Goal: Task Accomplishment & Management: Use online tool/utility

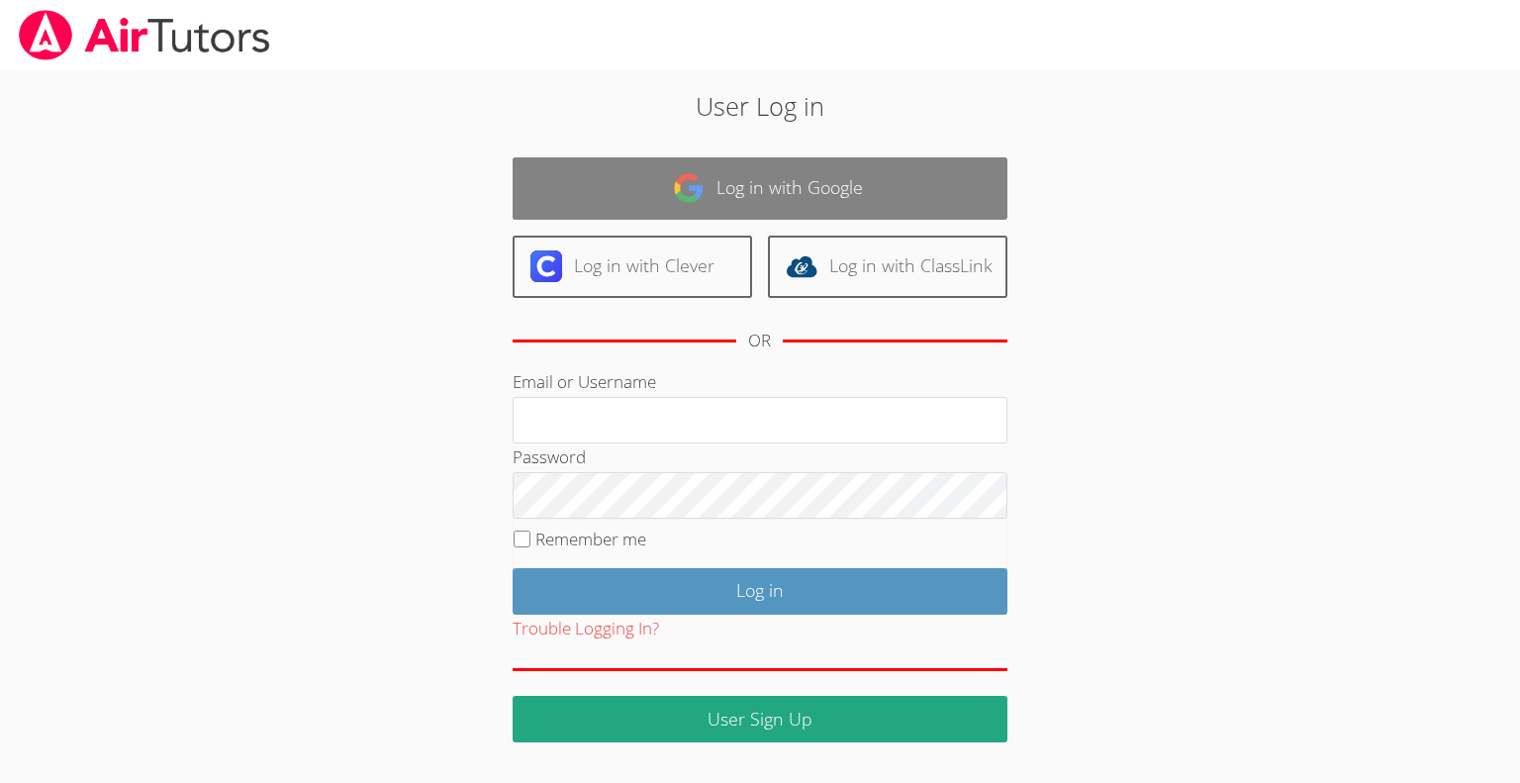
click at [755, 190] on link "Log in with Google" at bounding box center [760, 188] width 495 height 62
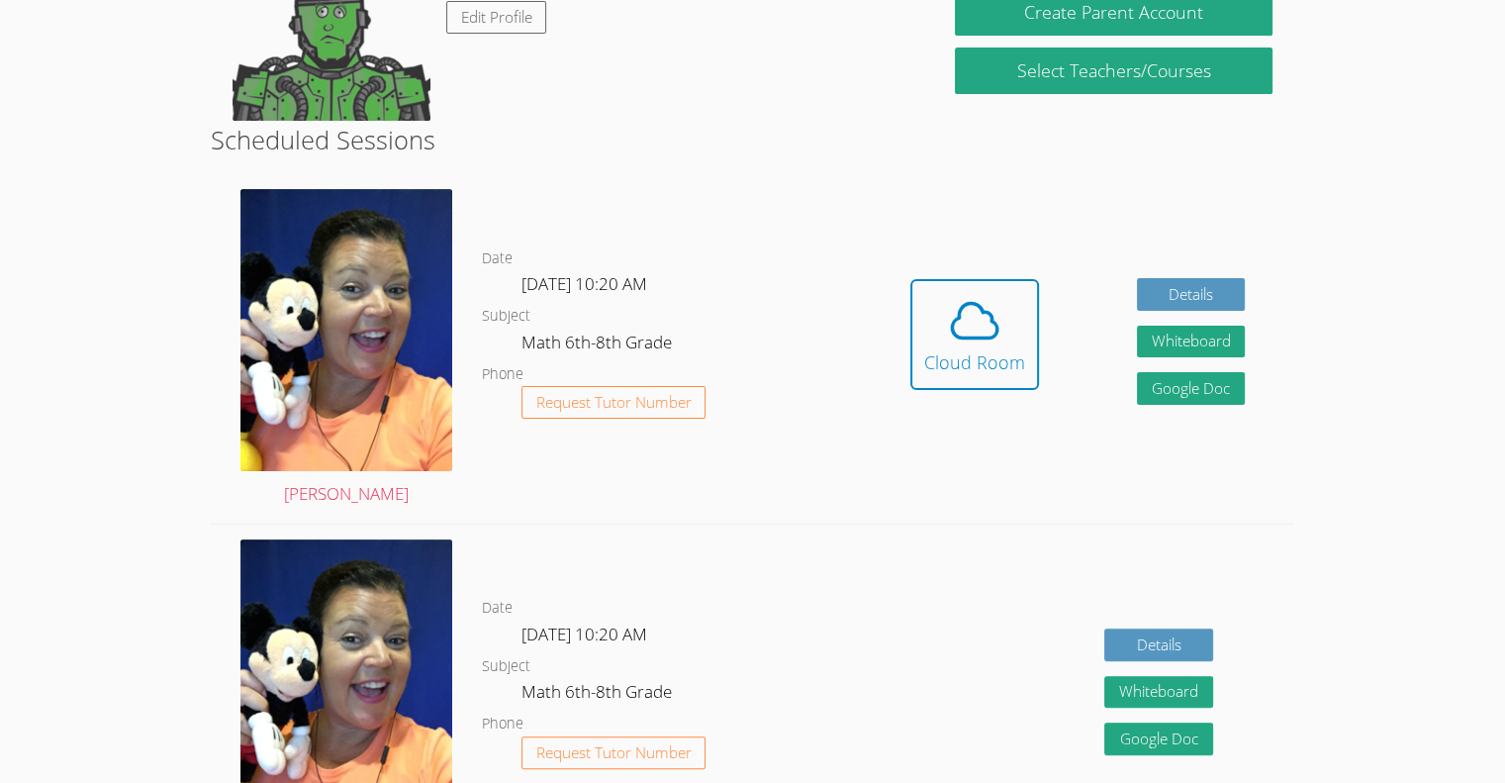
scroll to position [368, 0]
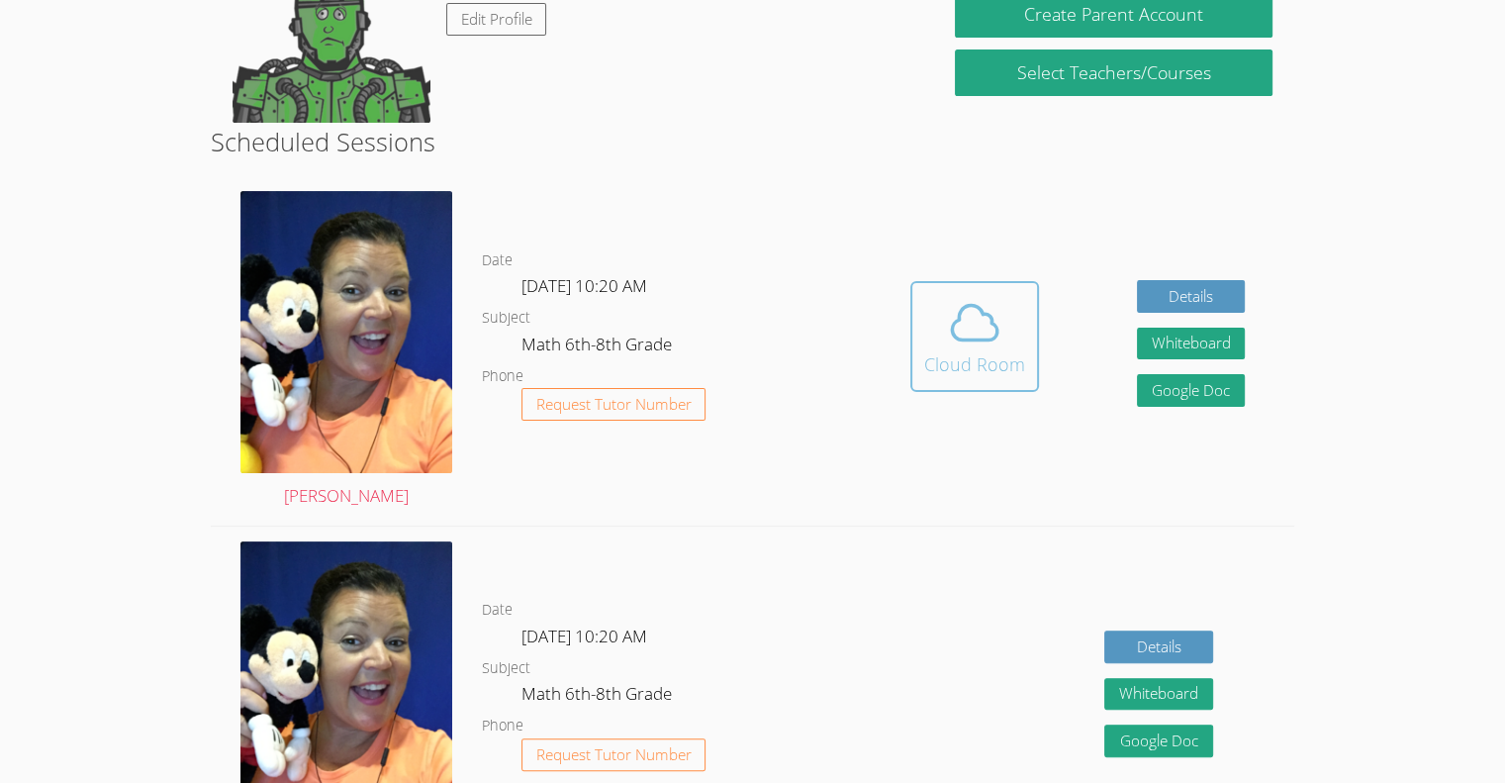
click at [958, 328] on icon at bounding box center [974, 322] width 55 height 55
click at [966, 311] on icon at bounding box center [974, 322] width 55 height 55
click at [970, 337] on icon at bounding box center [975, 322] width 46 height 35
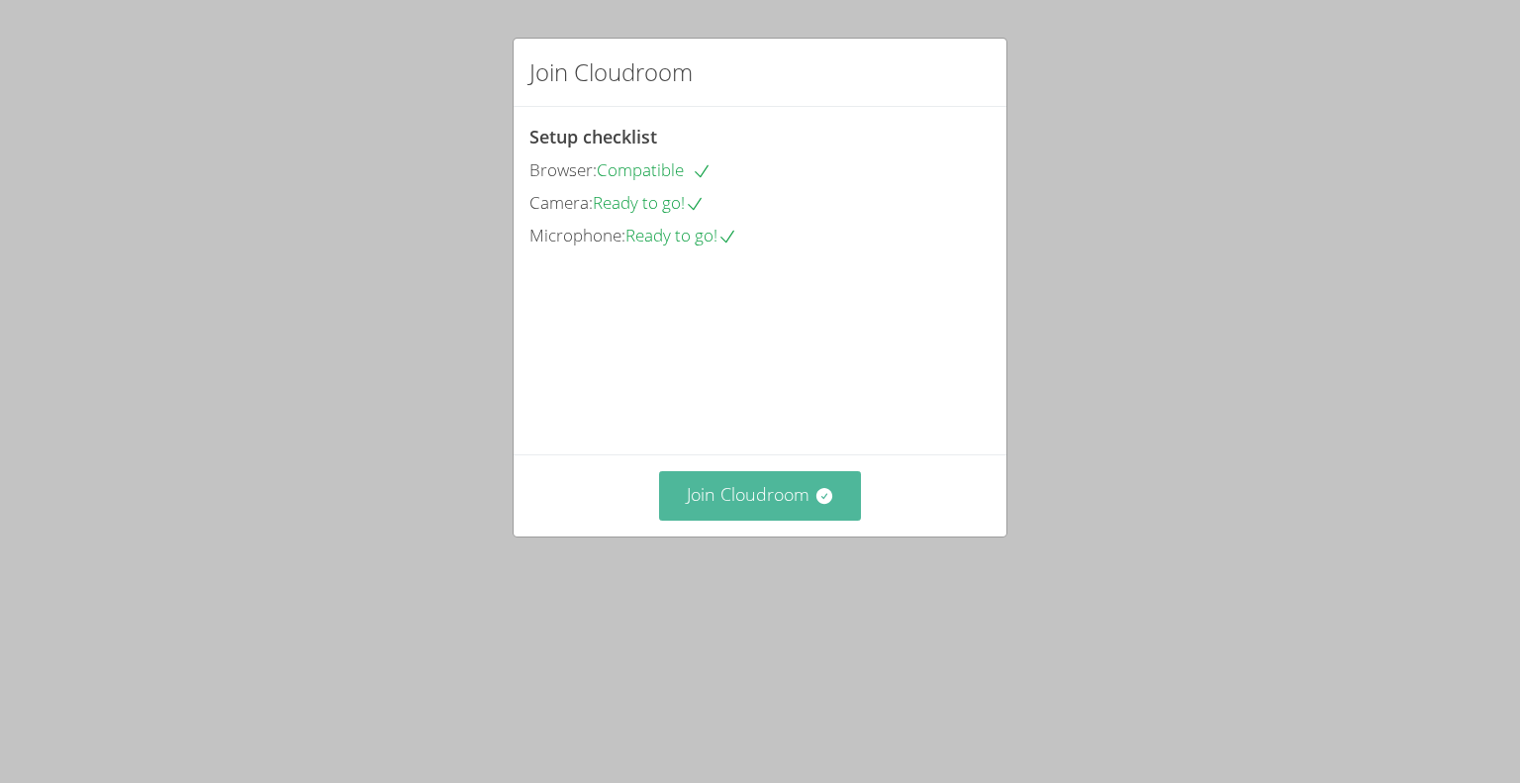
click at [763, 520] on button "Join Cloudroom" at bounding box center [760, 495] width 203 height 48
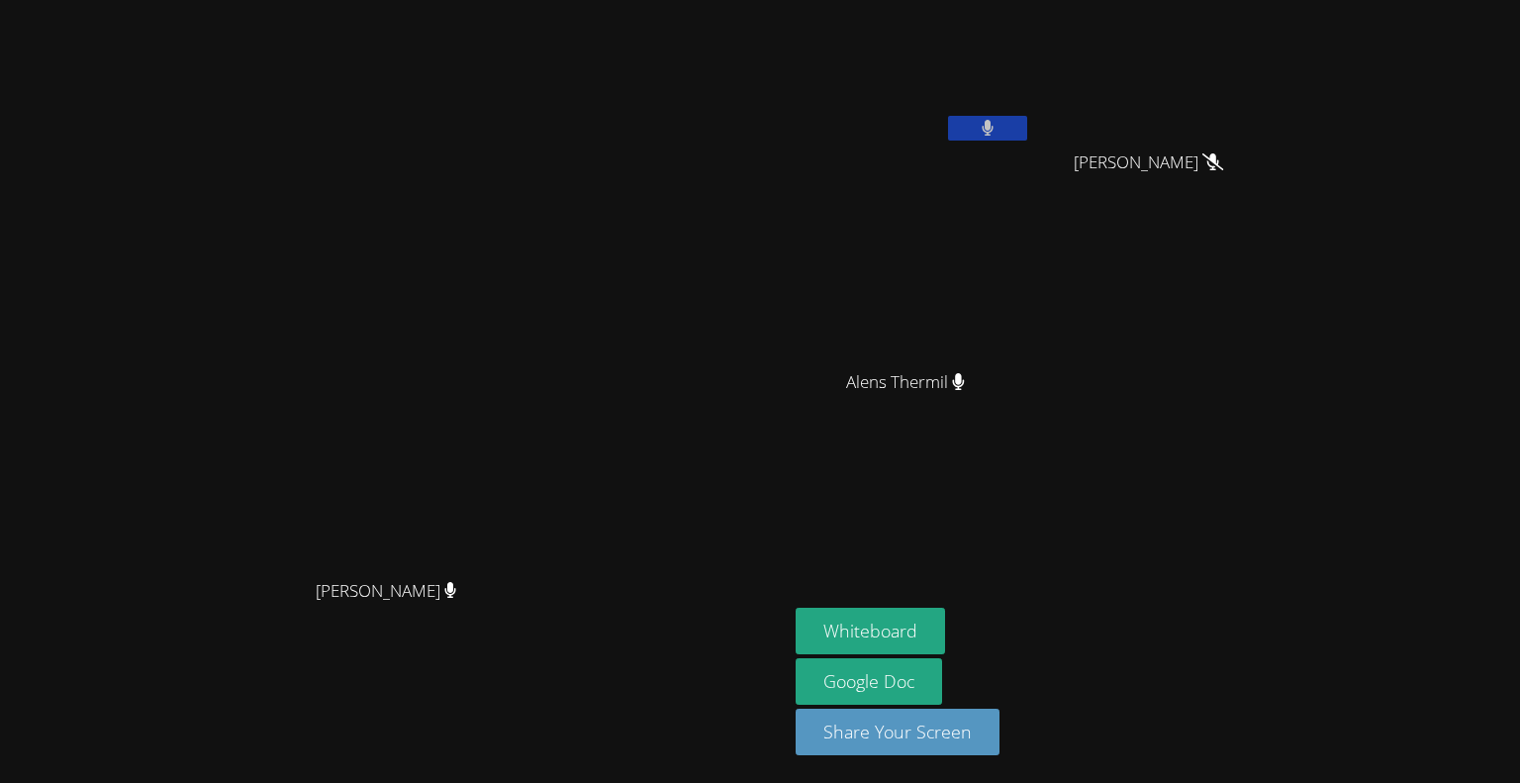
click at [982, 127] on icon at bounding box center [988, 128] width 12 height 17
click at [977, 123] on icon at bounding box center [987, 128] width 21 height 17
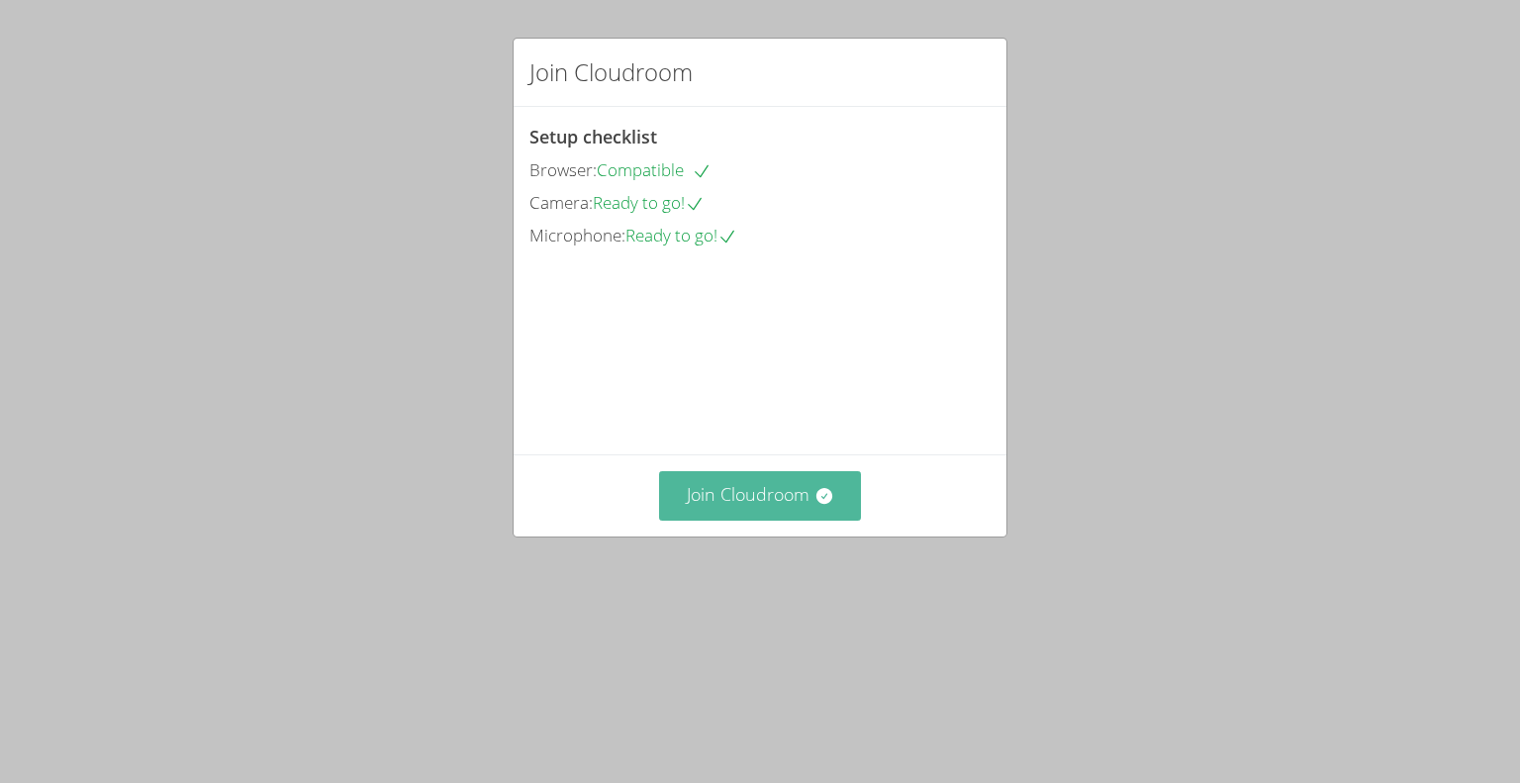
click at [796, 520] on button "Join Cloudroom" at bounding box center [760, 495] width 203 height 48
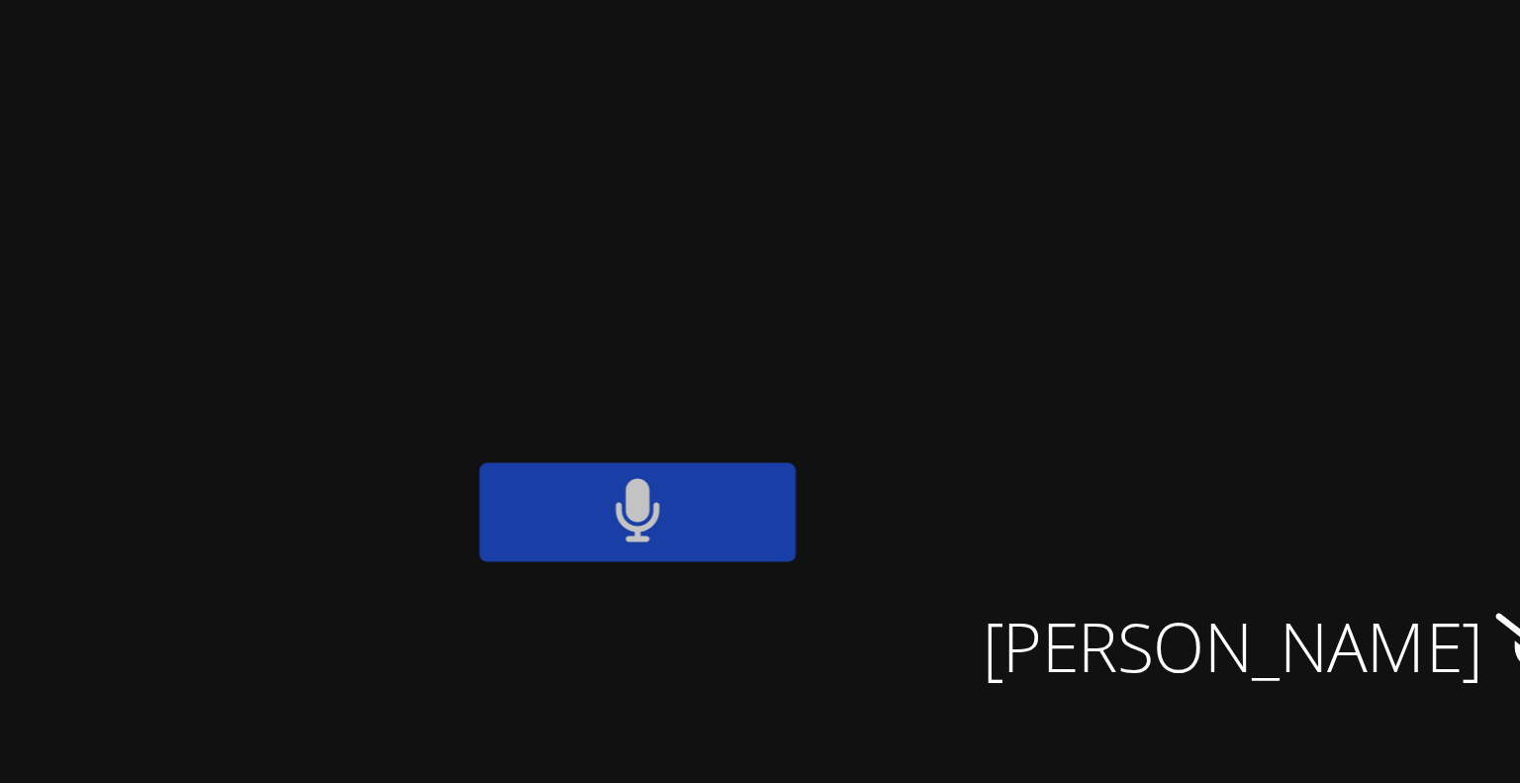
click at [1008, 134] on button at bounding box center [987, 128] width 79 height 25
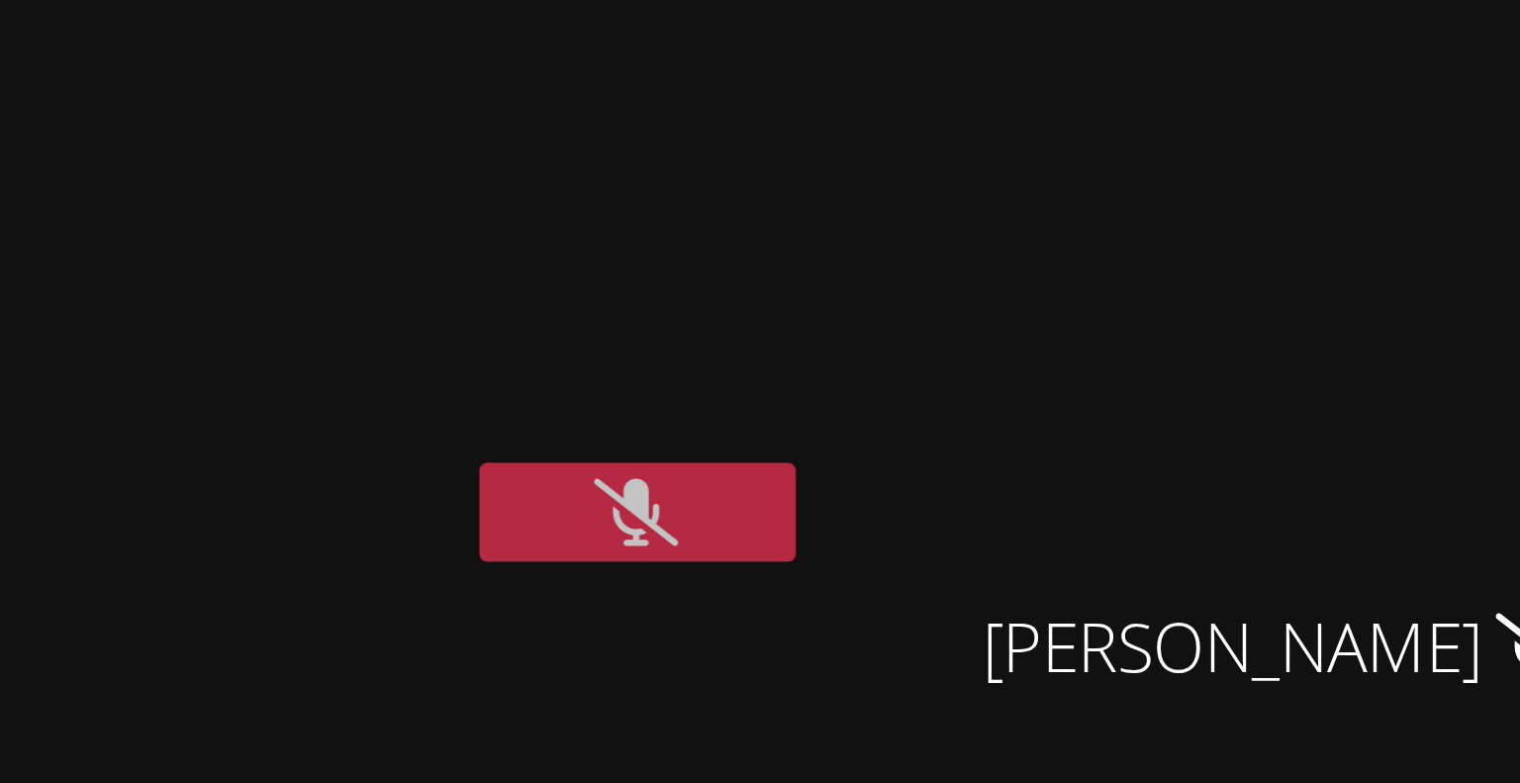
click at [994, 131] on icon at bounding box center [987, 128] width 21 height 17
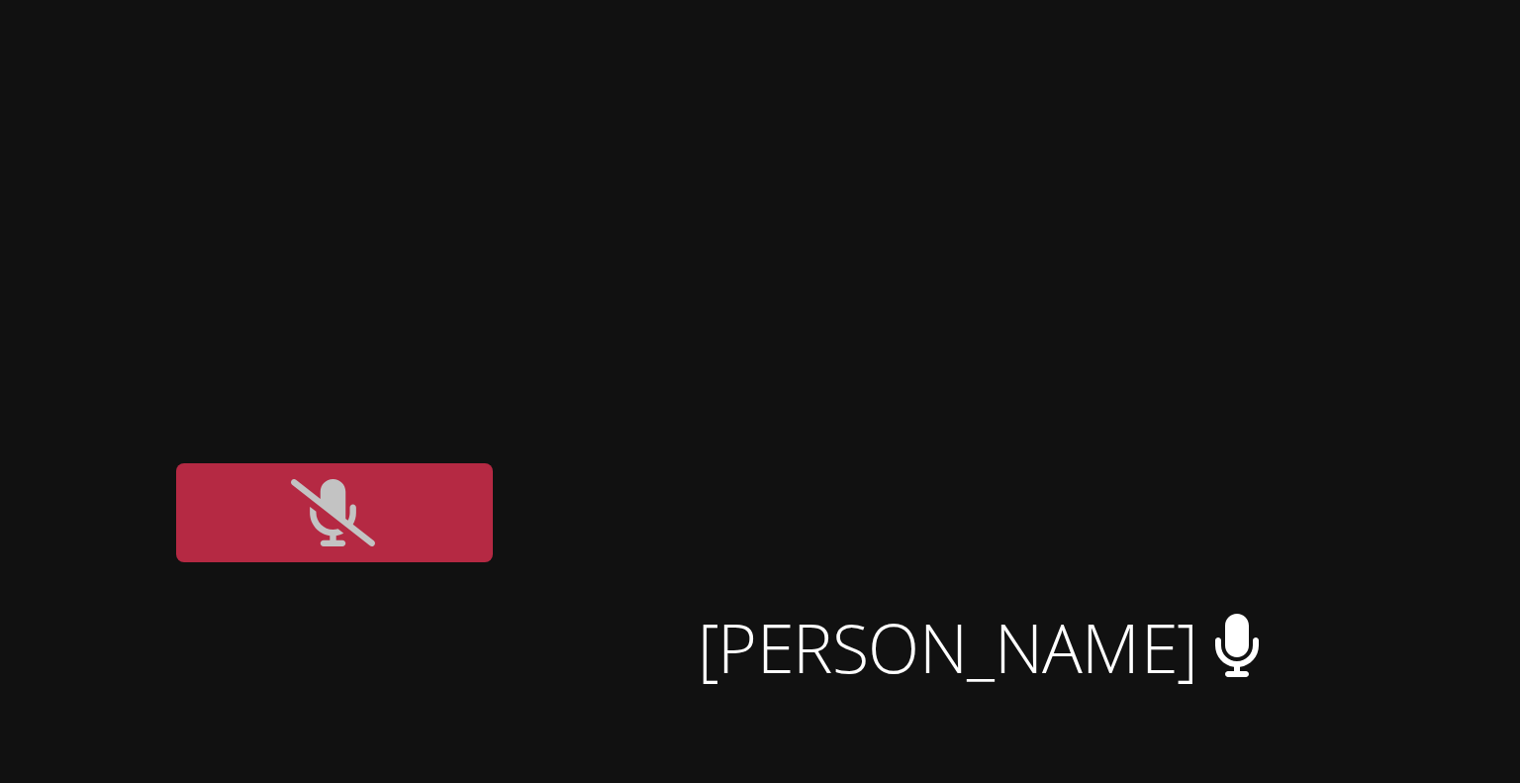
click at [1219, 156] on icon at bounding box center [1213, 161] width 13 height 17
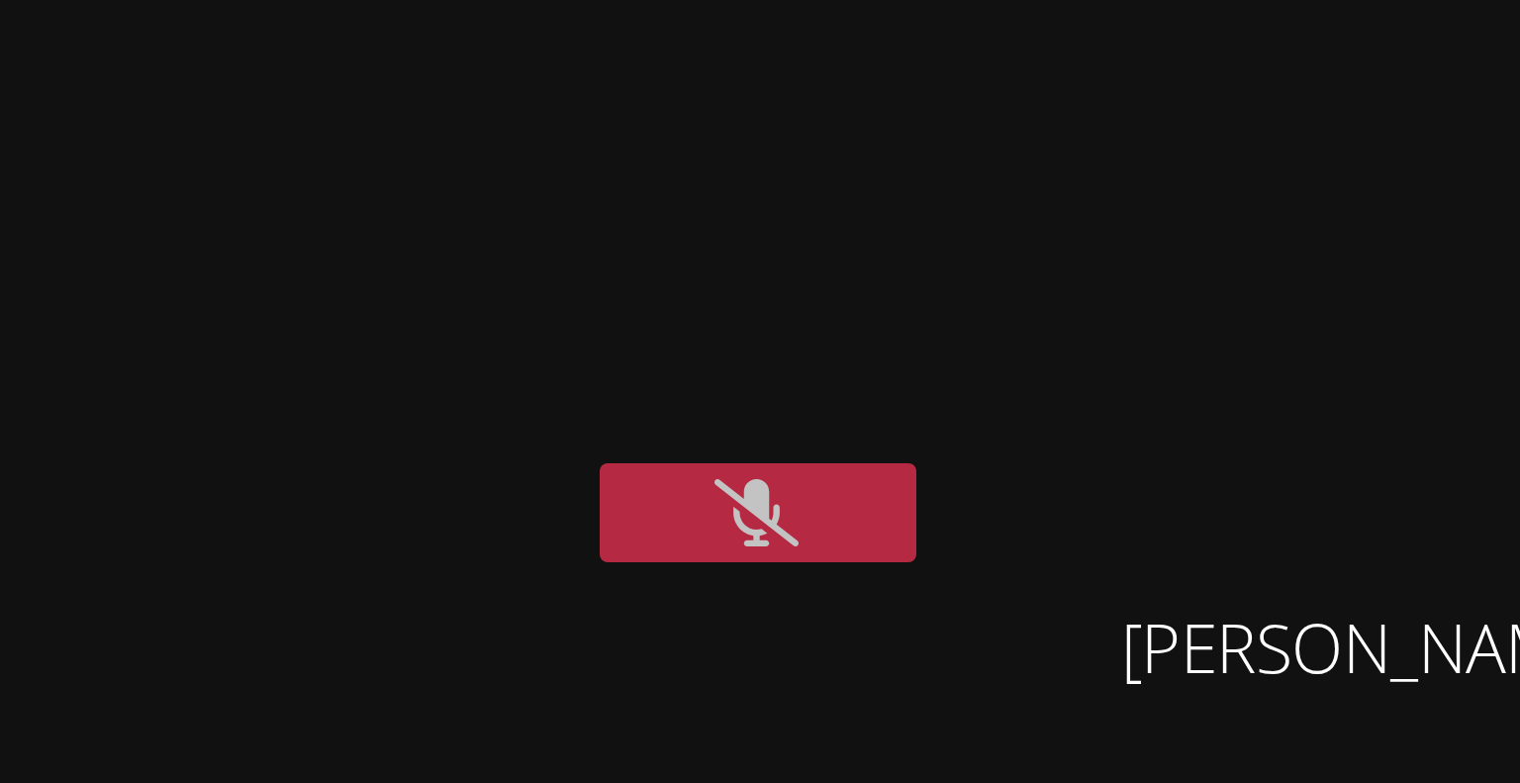
click at [964, 119] on button at bounding box center [987, 128] width 79 height 25
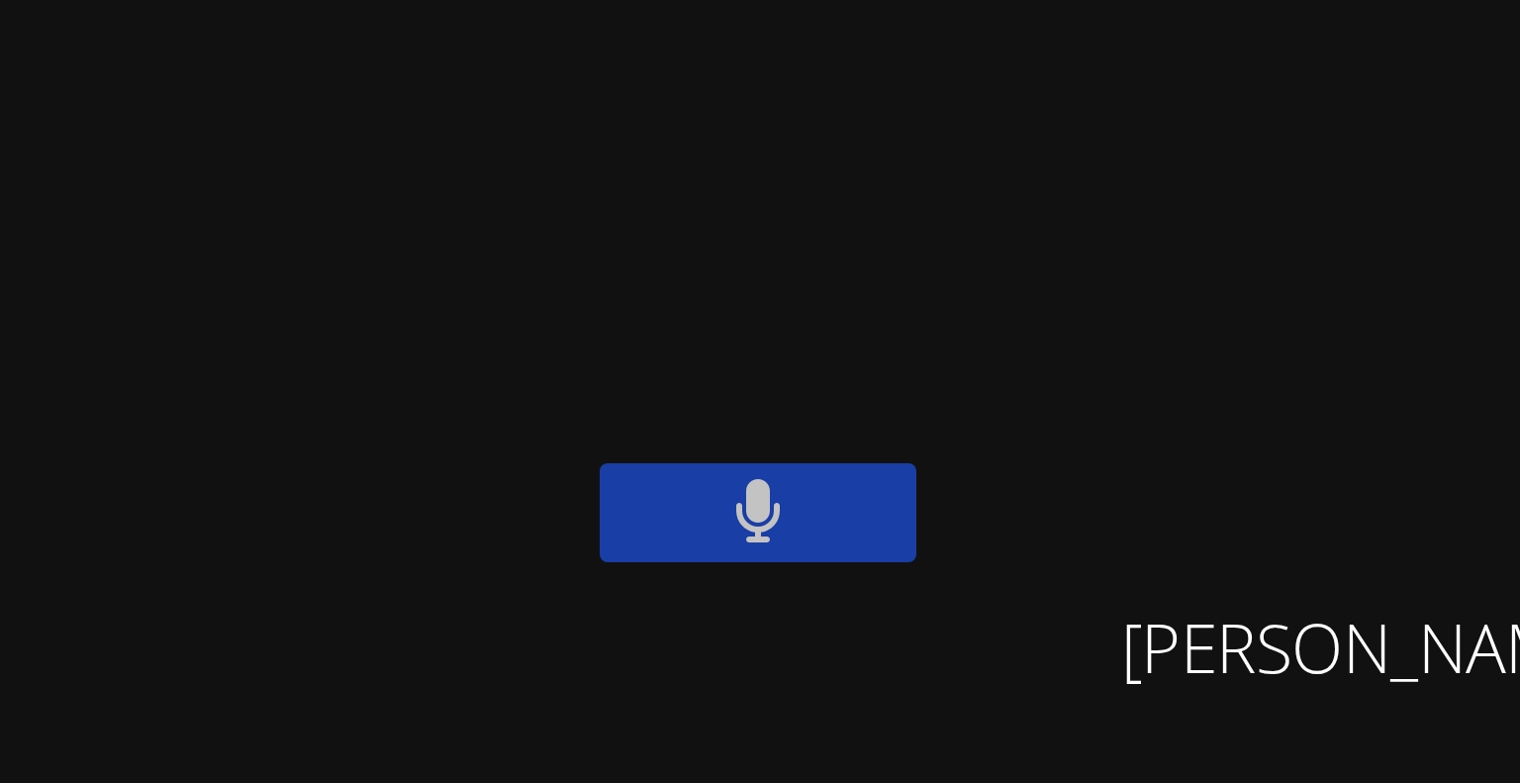
click at [974, 138] on button at bounding box center [987, 128] width 79 height 25
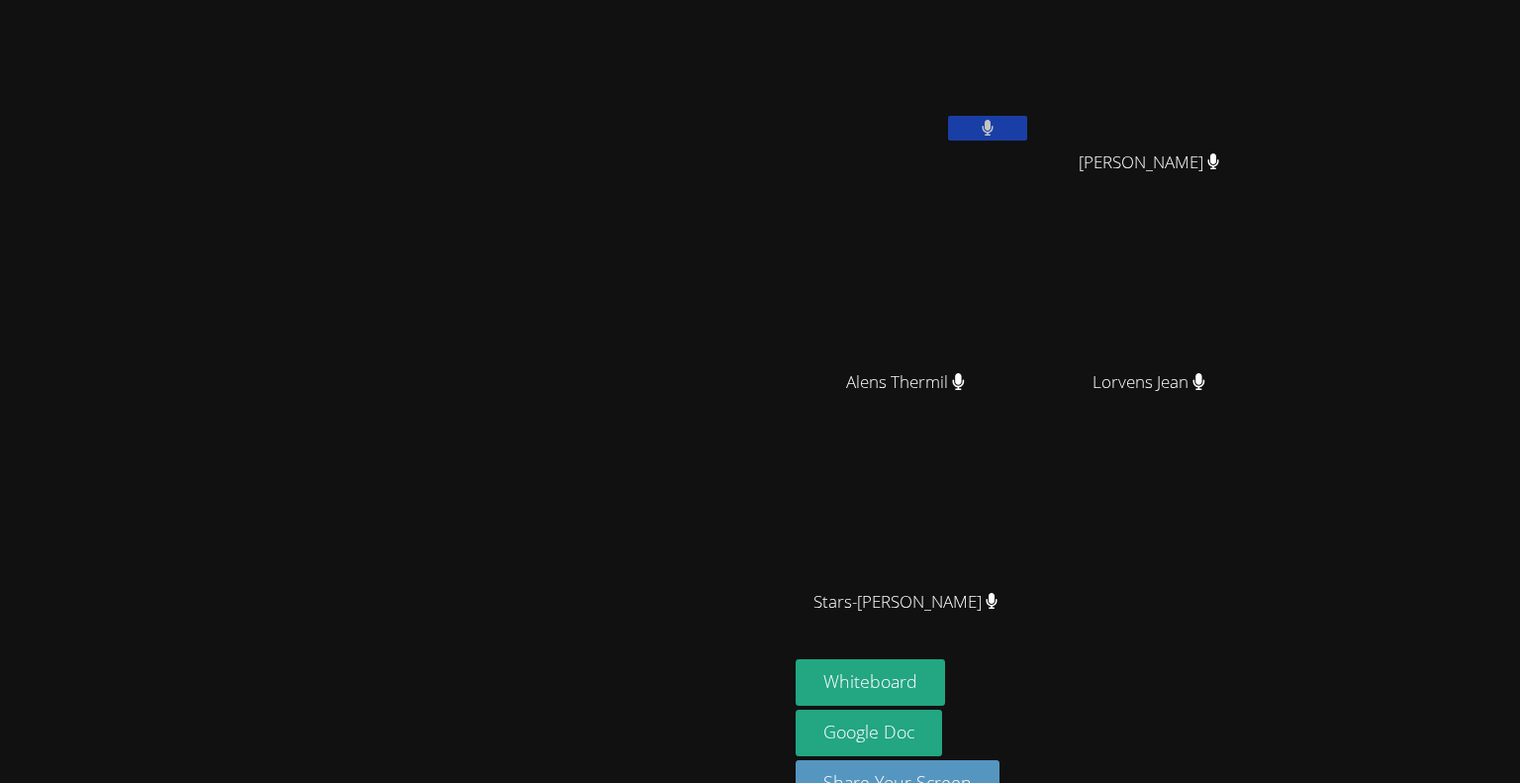
click at [1027, 135] on button at bounding box center [987, 128] width 79 height 25
click at [998, 131] on icon at bounding box center [987, 128] width 21 height 17
click at [994, 130] on icon at bounding box center [988, 128] width 12 height 17
click at [998, 131] on icon at bounding box center [987, 128] width 21 height 17
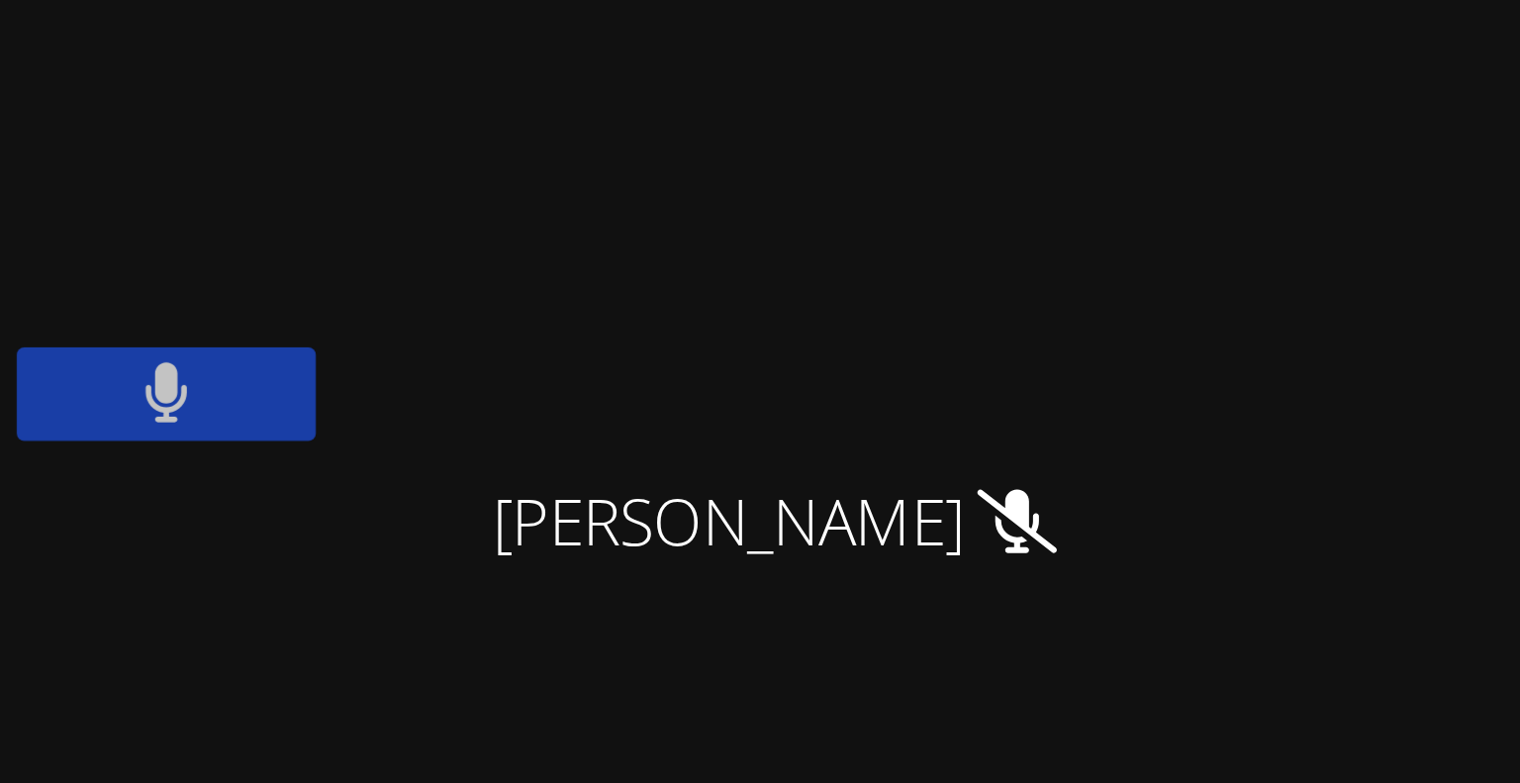
click at [1027, 125] on button at bounding box center [987, 128] width 79 height 25
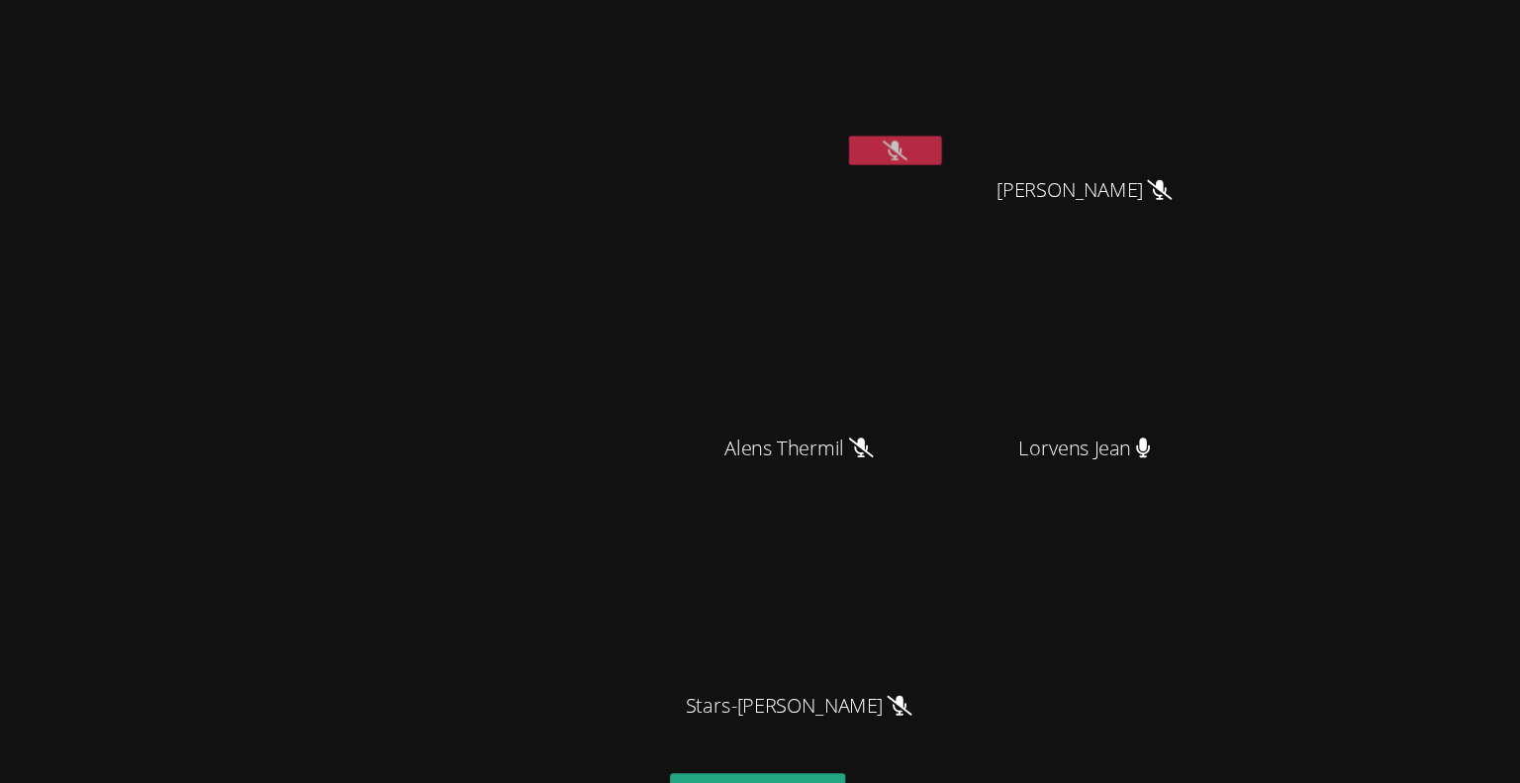
scroll to position [2, 0]
click at [1031, 36] on video at bounding box center [914, 72] width 236 height 133
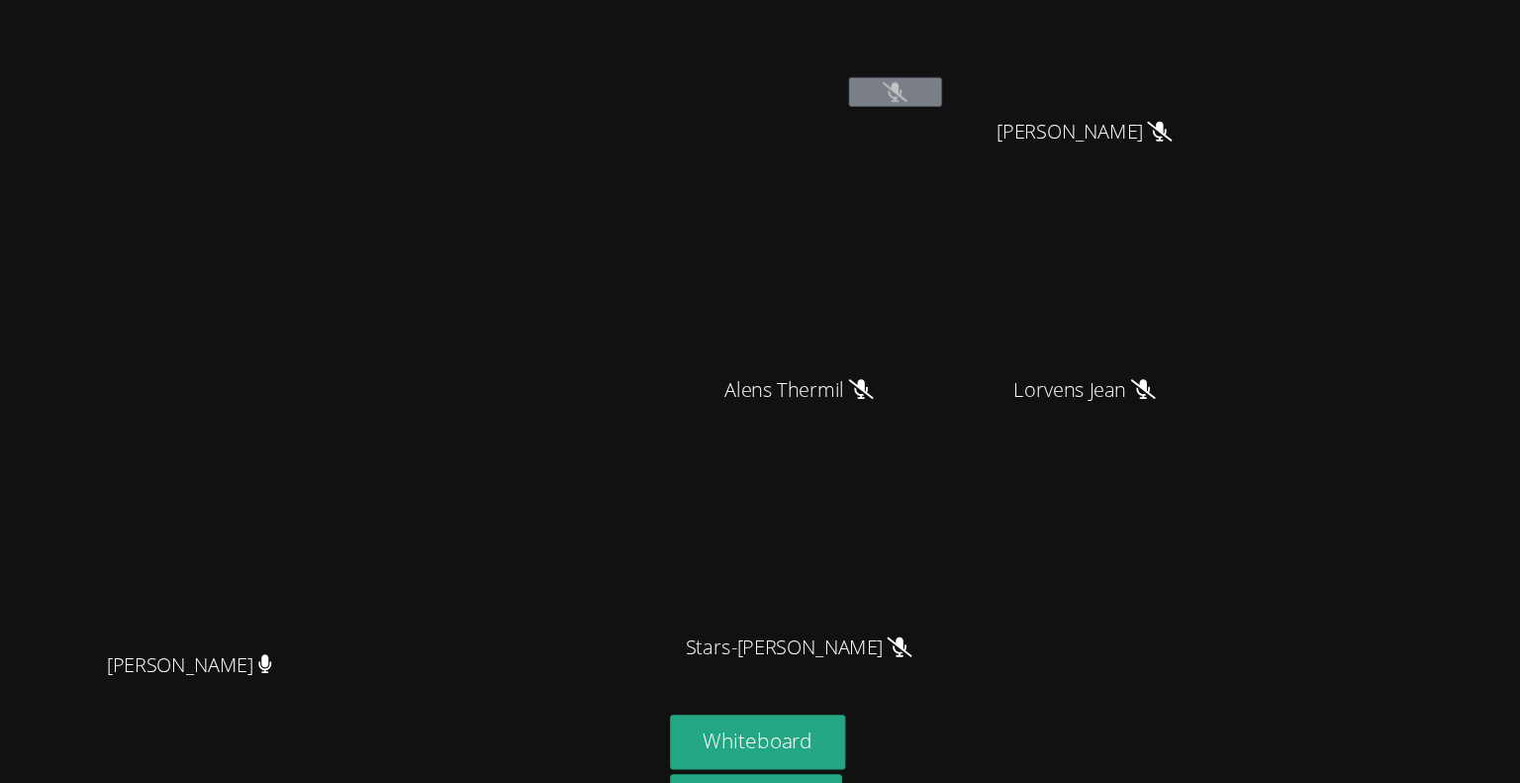
click at [1366, 59] on div "Peggy Koutas Peggy Koutas Kayla Villarson Guervensley Charles Guervensley Charl…" at bounding box center [760, 342] width 1520 height 783
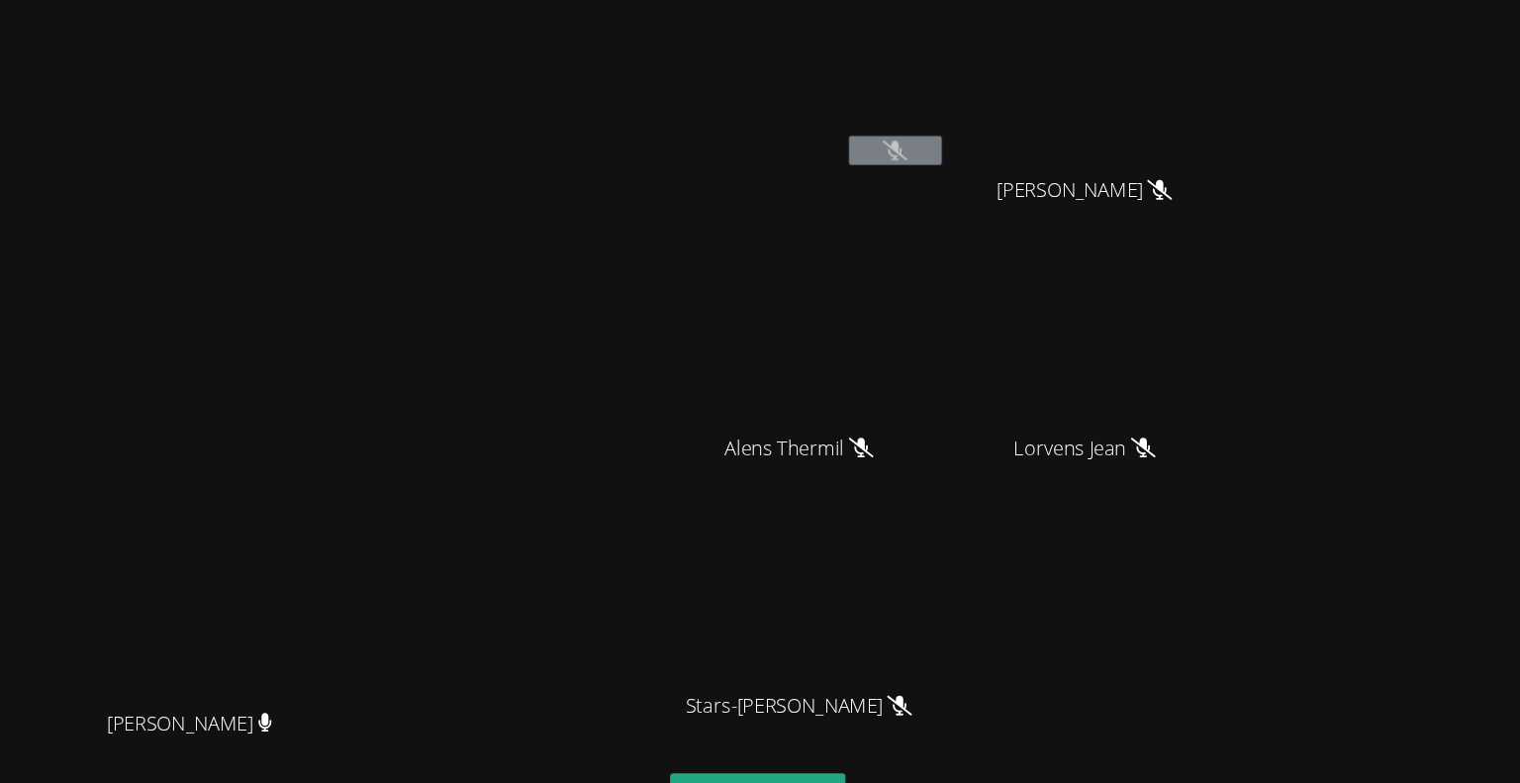
click at [550, 26] on div "Peggy Koutas Peggy Koutas" at bounding box center [394, 417] width 772 height 819
click at [873, 120] on video at bounding box center [914, 74] width 236 height 133
click at [947, 297] on video at bounding box center [914, 294] width 236 height 133
click at [883, 661] on button "Whiteboard" at bounding box center [870, 682] width 149 height 47
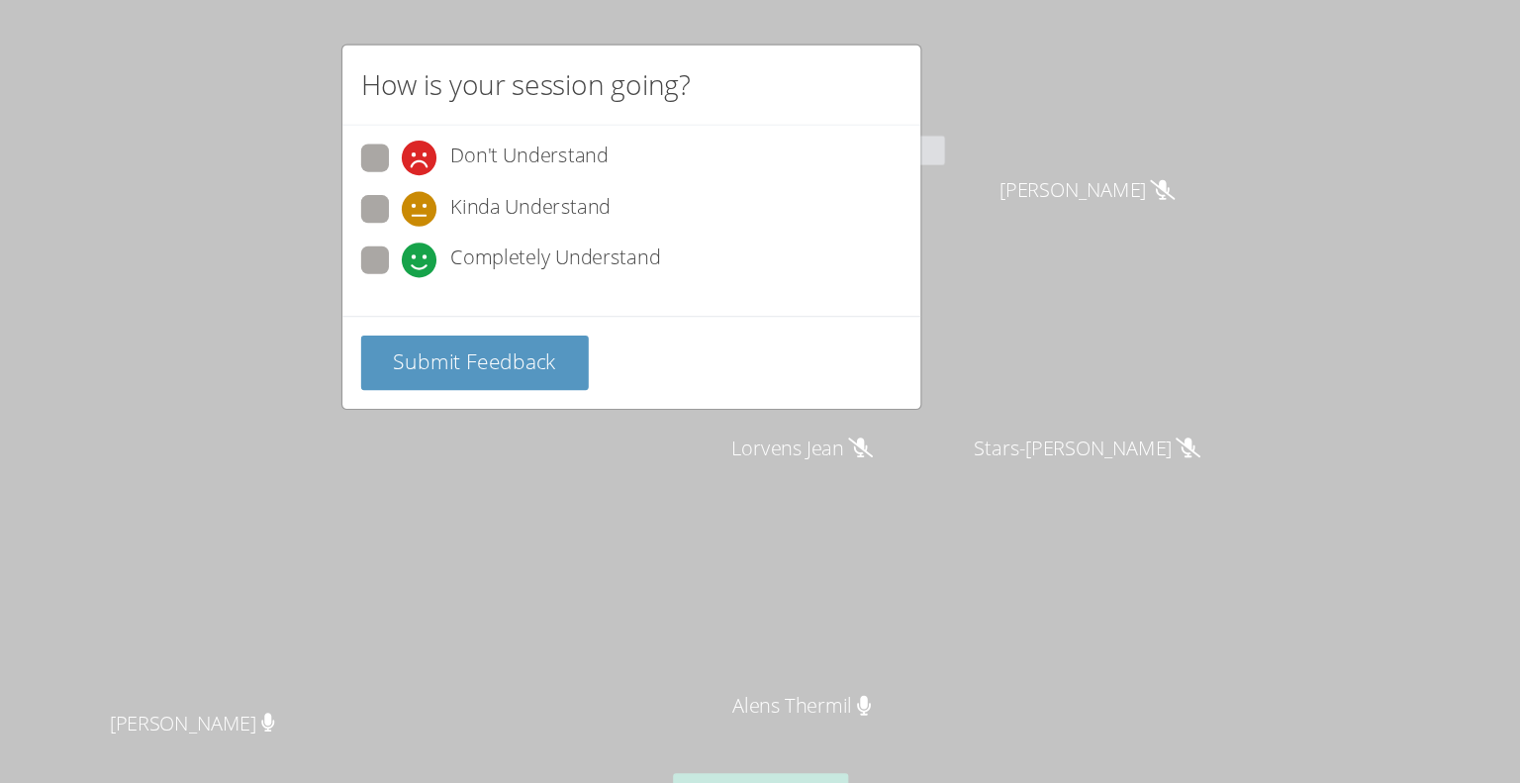
click at [1403, 139] on div "How is your session going? Don't Understand Kinda Understand Completely Underst…" at bounding box center [760, 391] width 1520 height 783
click at [990, 12] on div "How is your session going? Don't Understand Kinda Understand Completely Underst…" at bounding box center [760, 391] width 1520 height 783
click at [690, 313] on span "Submit Feedback" at bounding box center [626, 308] width 139 height 24
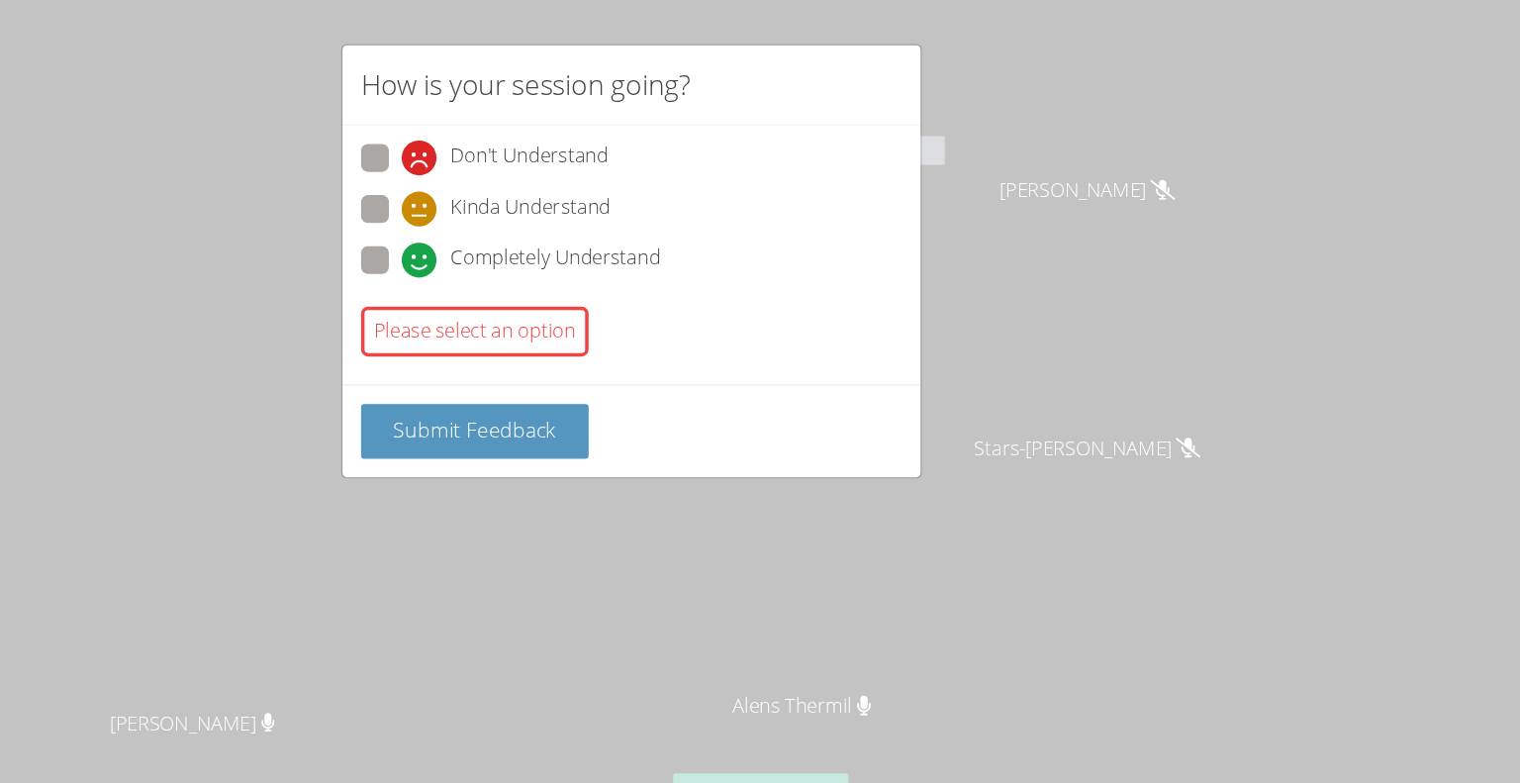
click at [675, 207] on span "Completely Understand" at bounding box center [695, 222] width 179 height 30
click at [581, 210] on input "Completely Understand" at bounding box center [572, 218] width 17 height 17
radio input "true"
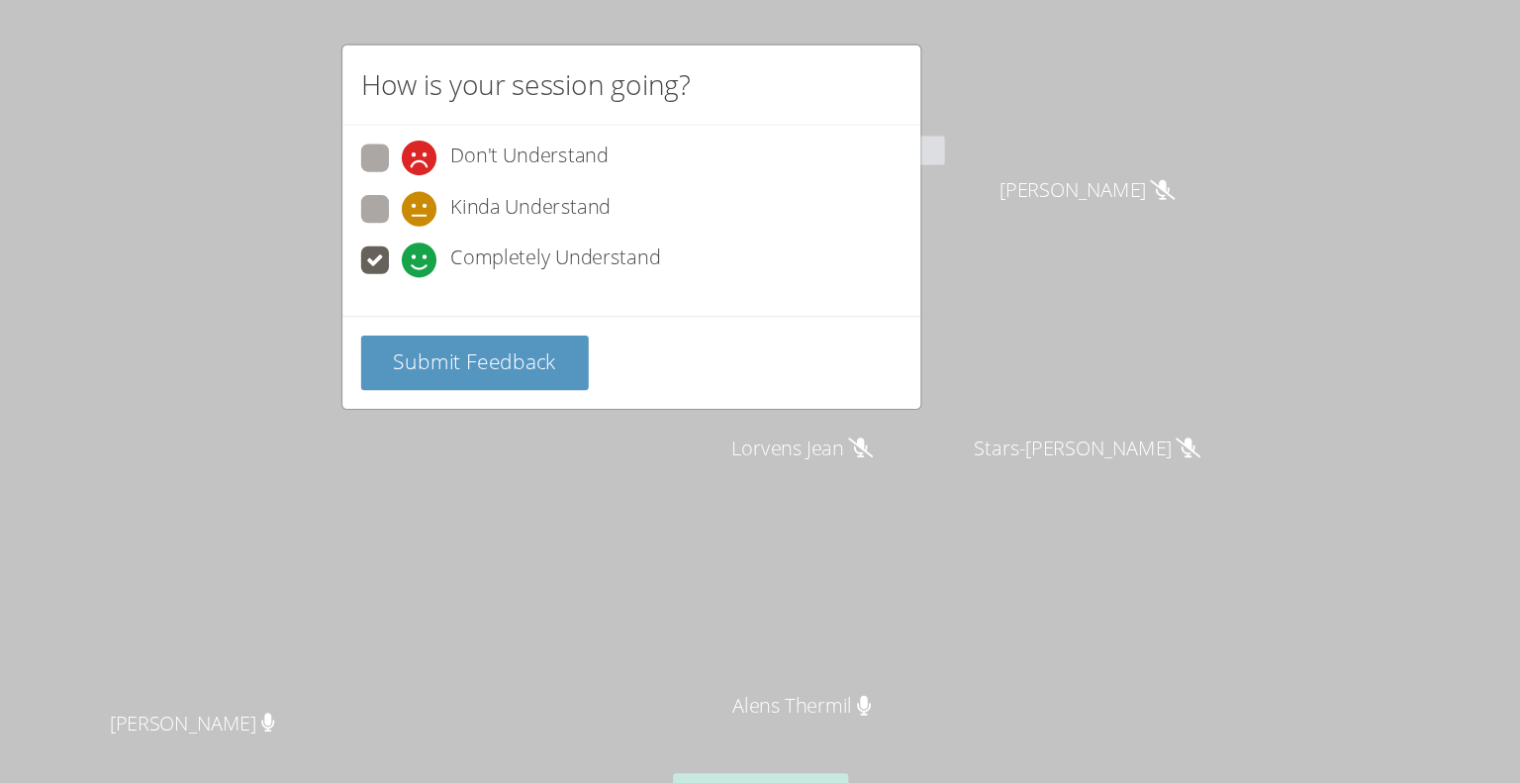
click at [705, 163] on span "Kinda Understand" at bounding box center [674, 178] width 137 height 30
click at [581, 166] on input "Kinda Understand" at bounding box center [572, 174] width 17 height 17
radio input "true"
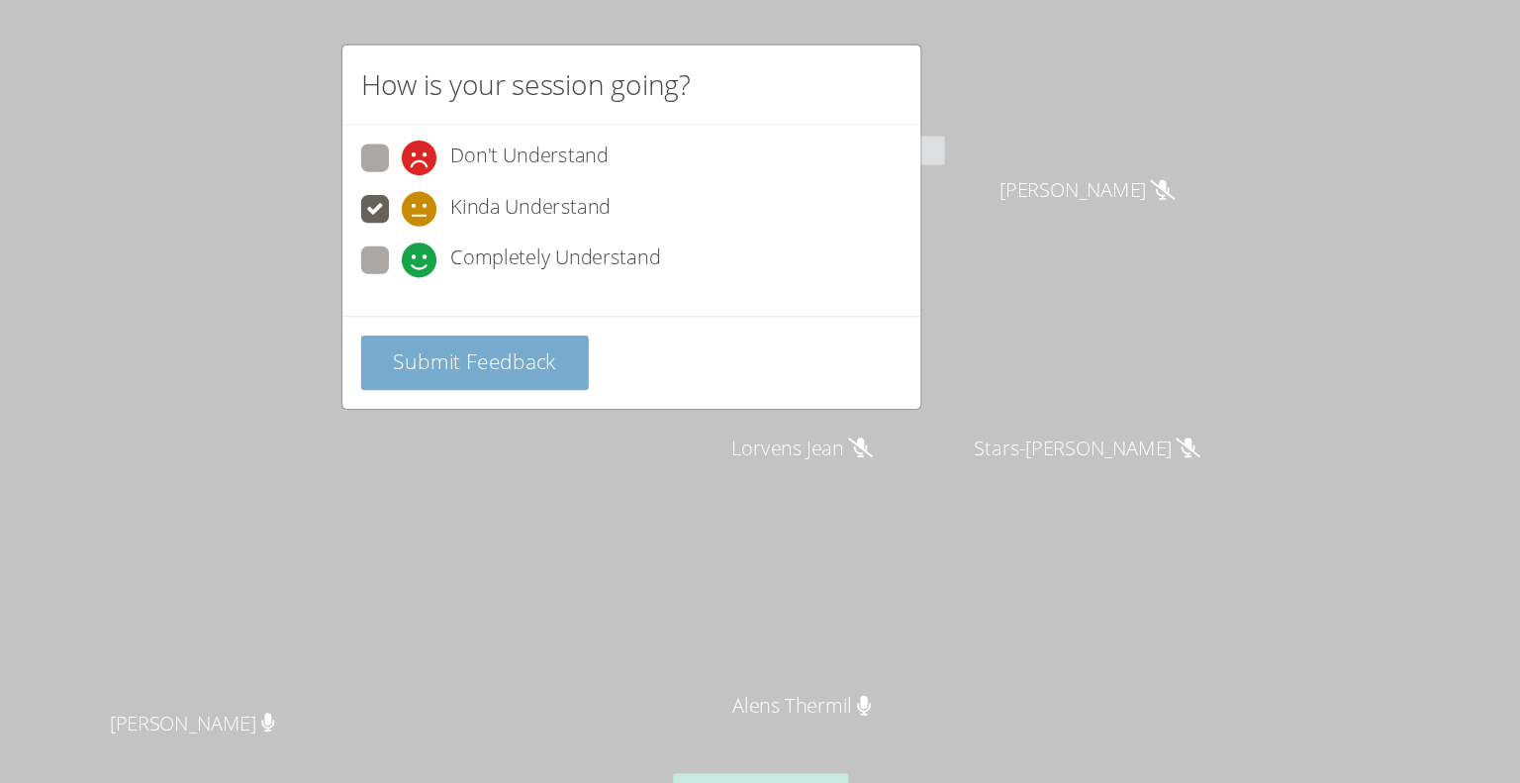
click at [677, 297] on span "Submit Feedback" at bounding box center [626, 308] width 139 height 24
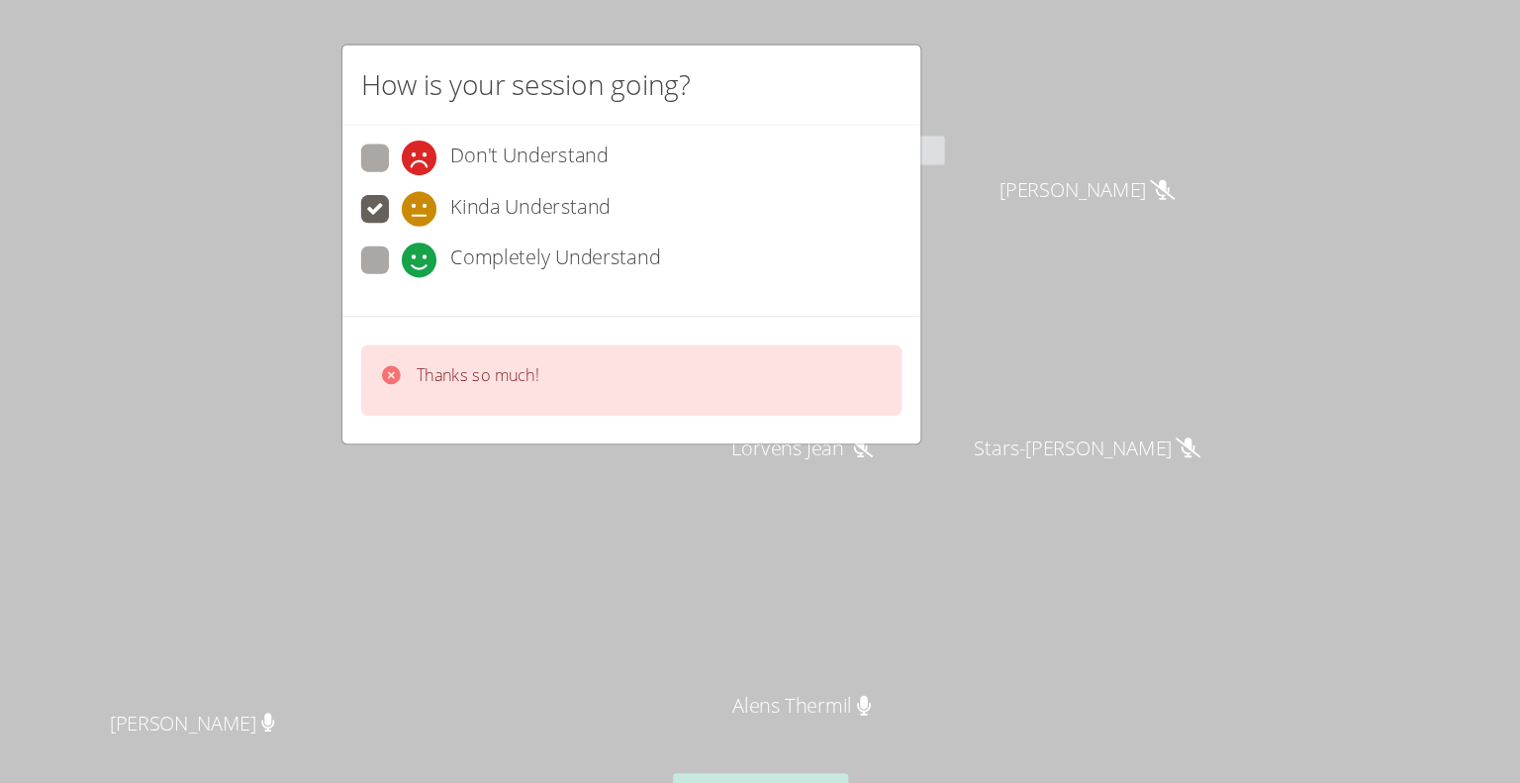
click at [726, 328] on div "Thanks so much!" at bounding box center [760, 324] width 461 height 60
click at [753, 349] on div "Thanks so much!" at bounding box center [760, 324] width 461 height 60
click at [740, 295] on div "Thanks so much!" at bounding box center [760, 324] width 461 height 60
click at [689, 312] on div "Thanks so much!" at bounding box center [760, 324] width 461 height 60
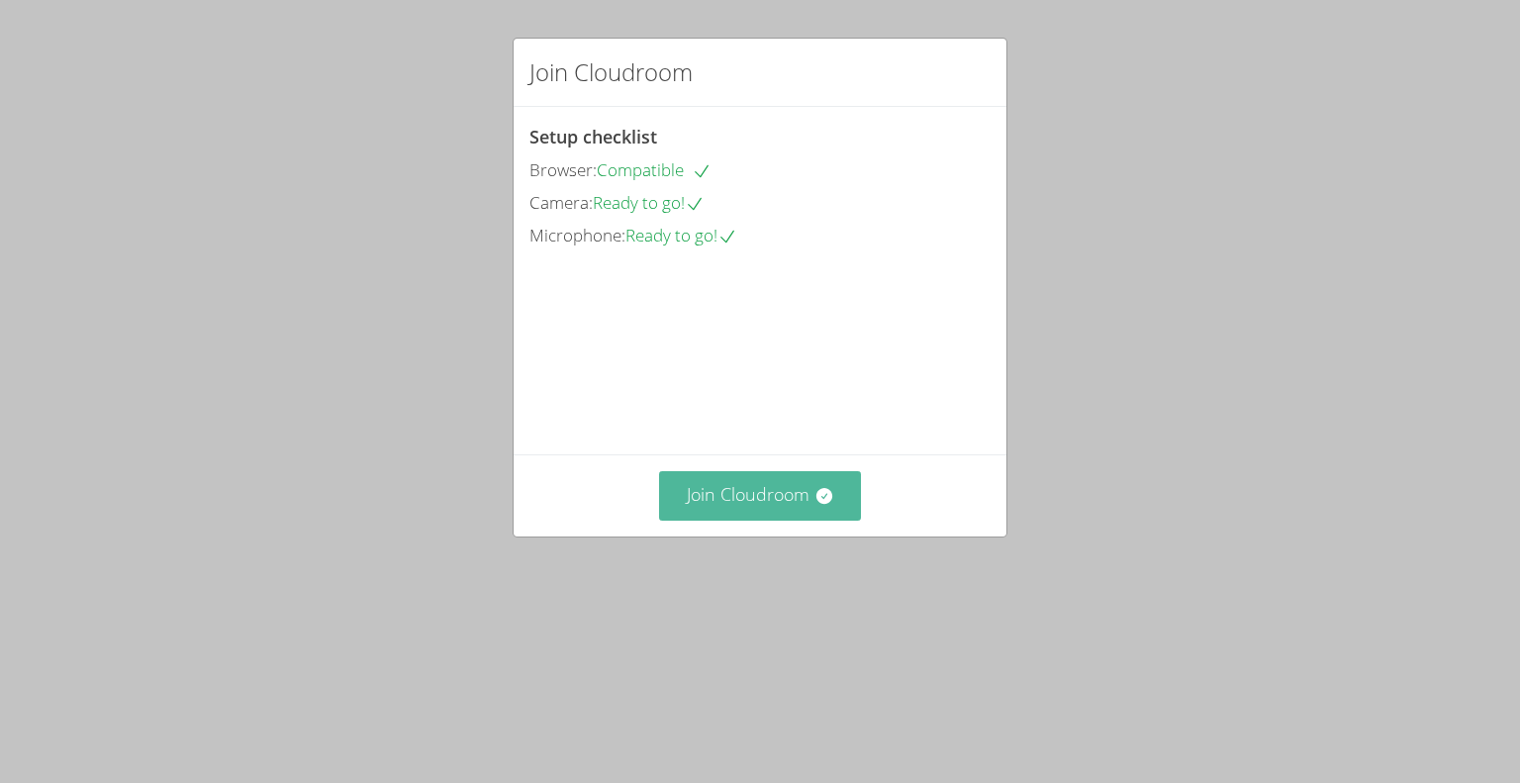
click at [796, 520] on button "Join Cloudroom" at bounding box center [760, 495] width 203 height 48
